Goal: Task Accomplishment & Management: Manage account settings

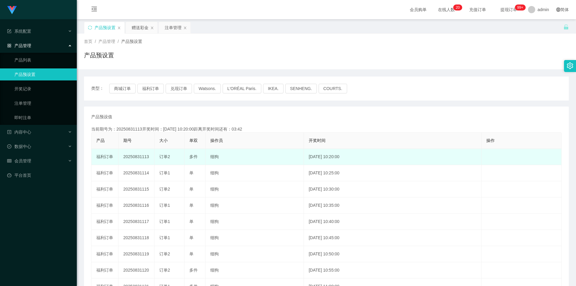
click at [134, 157] on td "20250831113" at bounding box center [137, 157] width 36 height 16
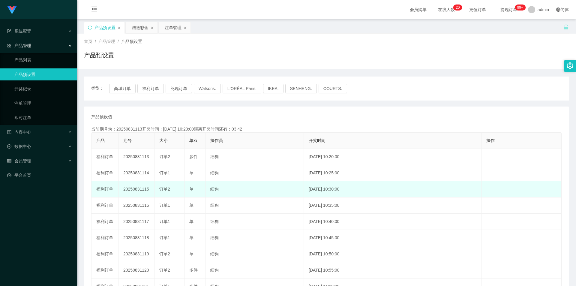
copy td "20250831113"
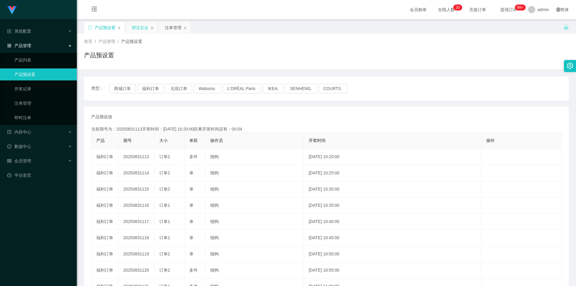
click at [134, 32] on div "赠送彩金" at bounding box center [140, 27] width 17 height 11
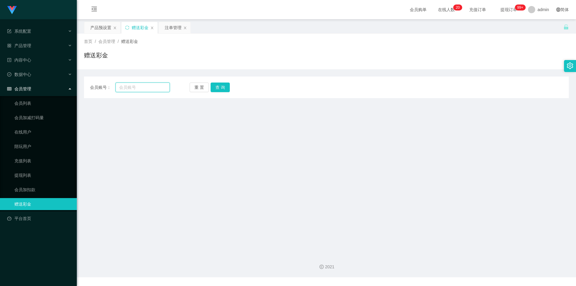
click at [135, 89] on input "text" at bounding box center [143, 88] width 54 height 10
paste input "Berryeclaire"
type input "Berryeclaire"
click at [223, 88] on button "查 询" at bounding box center [220, 88] width 19 height 10
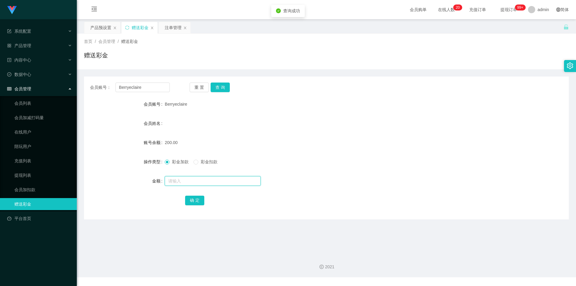
click at [181, 179] on input "text" at bounding box center [213, 181] width 96 height 10
type input "1000"
click at [195, 198] on button "确 定" at bounding box center [194, 201] width 19 height 10
click at [171, 31] on div "注单管理" at bounding box center [173, 27] width 17 height 11
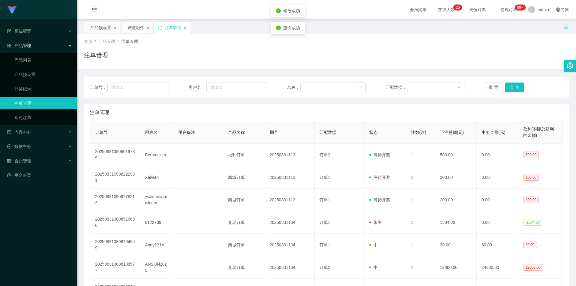
click at [259, 93] on div "订单号： 用户名： 名称： 匹配数据： 重 置 查 询" at bounding box center [326, 88] width 485 height 22
click at [241, 87] on input "text" at bounding box center [236, 88] width 61 height 10
paste input "Berryeclaire"
type input "Berryeclaire"
click at [515, 86] on button "查 询" at bounding box center [514, 88] width 19 height 10
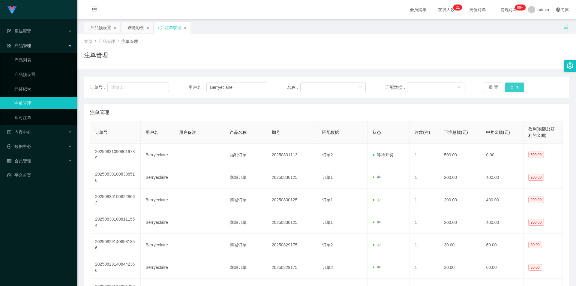
click at [515, 86] on button "查 询" at bounding box center [514, 88] width 19 height 10
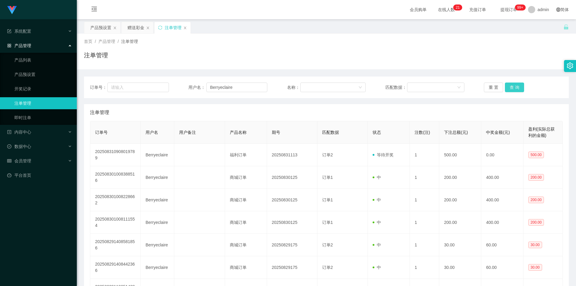
click at [515, 86] on button "查 询" at bounding box center [514, 88] width 19 height 10
click at [103, 29] on div "产品预设置" at bounding box center [100, 27] width 21 height 11
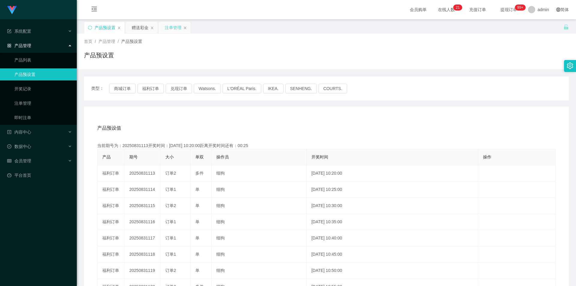
click at [173, 27] on div "注单管理" at bounding box center [173, 27] width 17 height 11
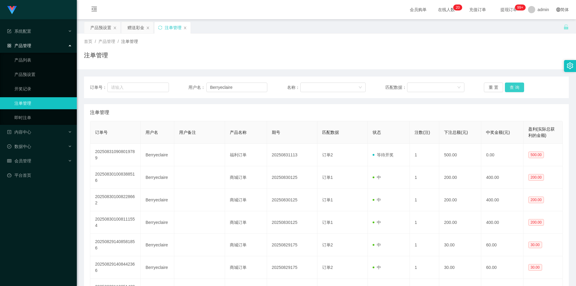
click at [514, 87] on button "查 询" at bounding box center [514, 88] width 19 height 10
click at [517, 85] on button "查 询" at bounding box center [514, 88] width 19 height 10
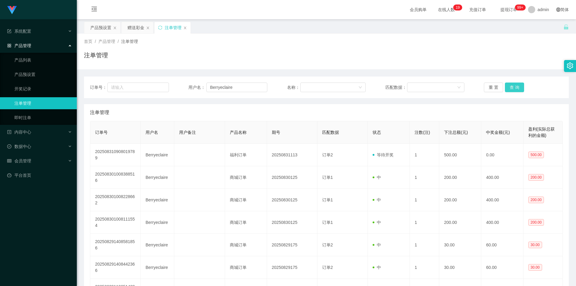
click at [517, 85] on button "查 询" at bounding box center [514, 88] width 19 height 10
drag, startPoint x: 330, startPoint y: 115, endPoint x: 253, endPoint y: 92, distance: 80.7
click at [330, 115] on div "注单管理" at bounding box center [326, 112] width 473 height 17
click at [132, 29] on div "赠送彩金" at bounding box center [136, 27] width 17 height 11
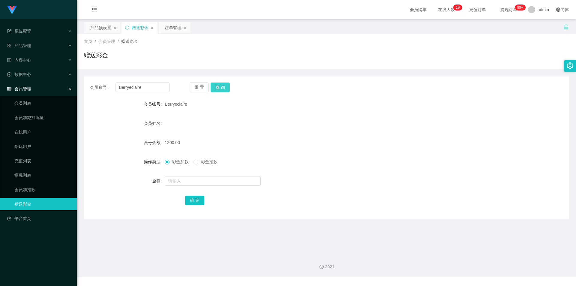
click at [224, 89] on button "查 询" at bounding box center [220, 88] width 19 height 10
click at [100, 30] on div "产品预设置" at bounding box center [100, 27] width 21 height 11
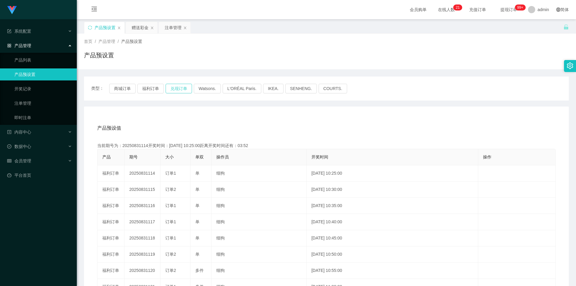
click at [175, 90] on button "兑现订单" at bounding box center [179, 89] width 26 height 10
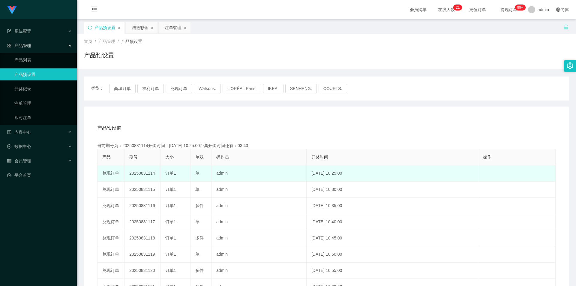
click at [143, 174] on td "20250831114" at bounding box center [143, 173] width 36 height 16
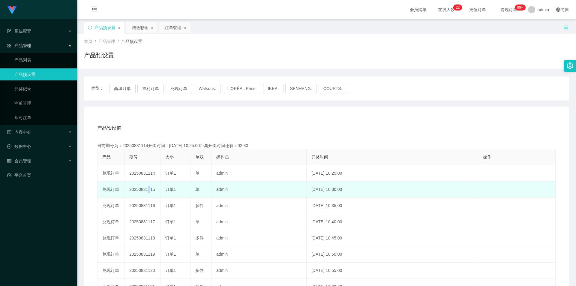
click at [146, 182] on td "20250831115" at bounding box center [143, 190] width 36 height 16
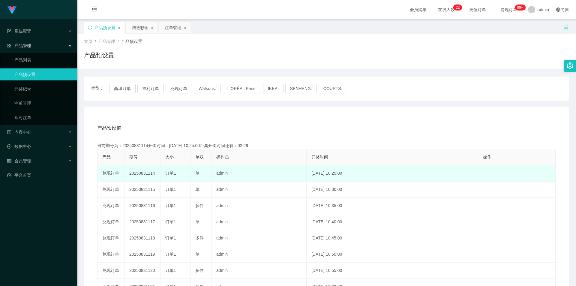
click at [147, 173] on td "20250831114" at bounding box center [143, 173] width 36 height 16
copy td "20250831114"
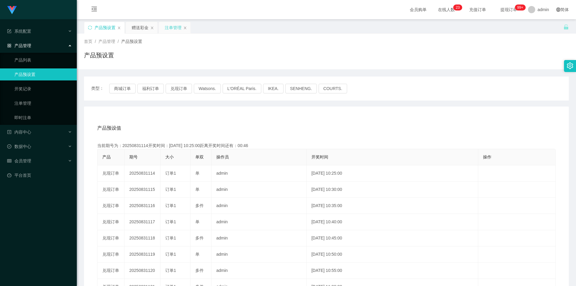
click at [169, 28] on div "注单管理" at bounding box center [173, 27] width 17 height 11
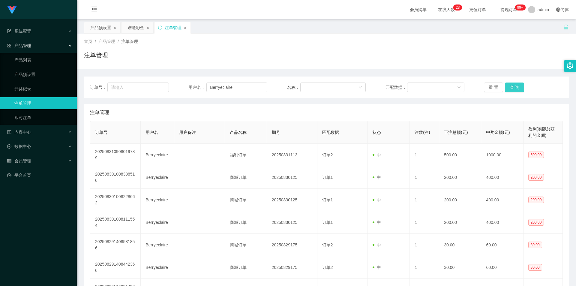
click at [508, 87] on button "查 询" at bounding box center [514, 88] width 19 height 10
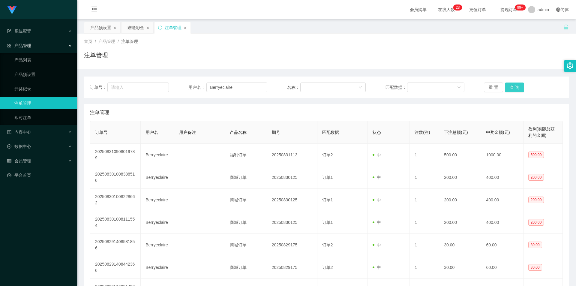
click at [508, 87] on button "查 询" at bounding box center [514, 88] width 19 height 10
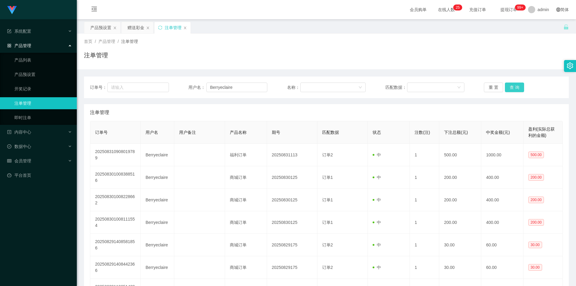
click at [508, 87] on button "查 询" at bounding box center [514, 88] width 19 height 10
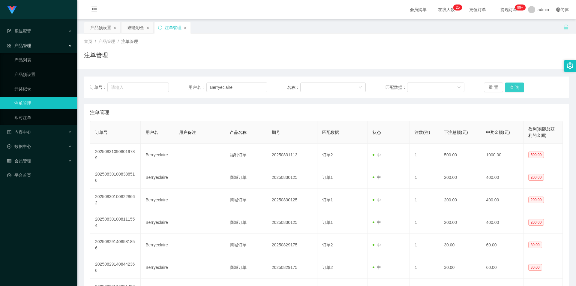
click at [508, 87] on button "查 询" at bounding box center [514, 88] width 19 height 10
click at [105, 25] on div "产品预设置" at bounding box center [100, 27] width 21 height 11
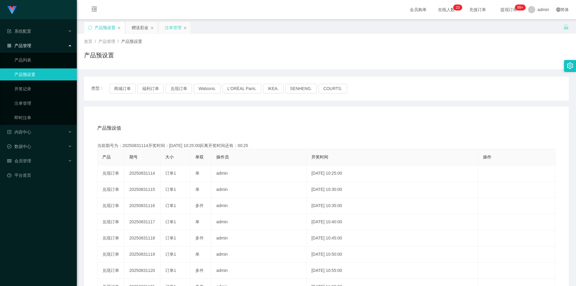
click at [173, 25] on div "注单管理" at bounding box center [173, 27] width 17 height 11
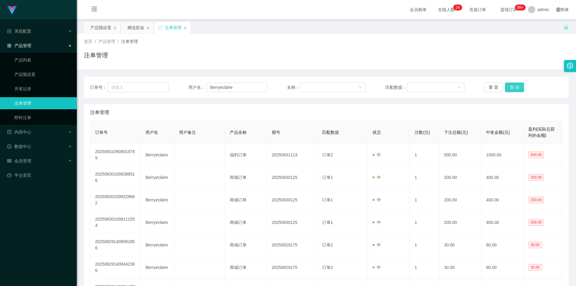
click at [515, 89] on button "查 询" at bounding box center [514, 88] width 19 height 10
click at [515, 89] on button "查 询" at bounding box center [518, 88] width 26 height 10
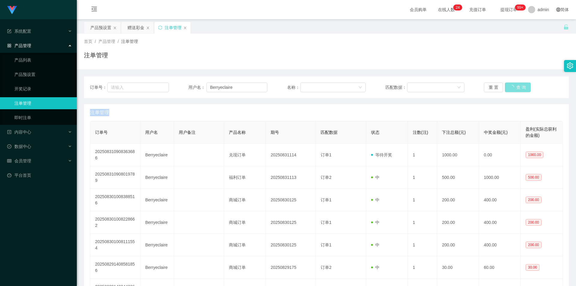
click at [515, 89] on div "重 置 查 询" at bounding box center [523, 88] width 79 height 10
click at [515, 89] on button "查 询" at bounding box center [518, 88] width 26 height 10
click at [380, 111] on div "注单管理" at bounding box center [326, 112] width 473 height 17
click at [517, 85] on button "查 询" at bounding box center [514, 88] width 19 height 10
click at [133, 30] on div "赠送彩金" at bounding box center [136, 27] width 17 height 11
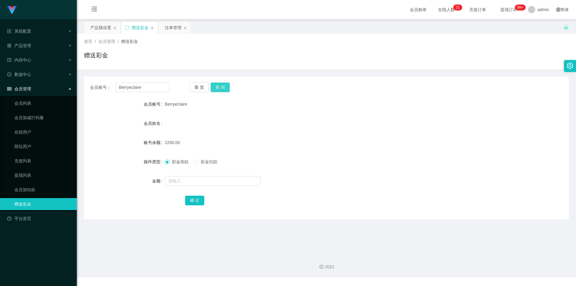
click at [225, 89] on button "查 询" at bounding box center [220, 88] width 19 height 10
